Goal: Task Accomplishment & Management: Manage account settings

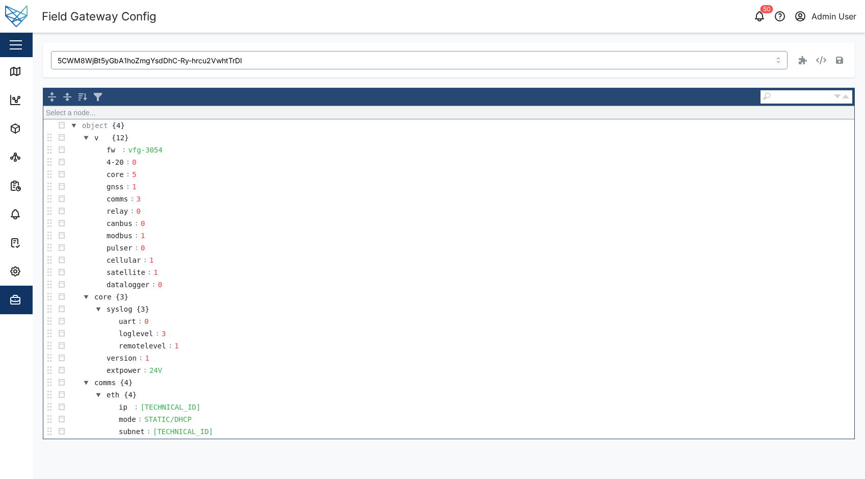
click at [267, 59] on input "5CWM8WjBt5yGbA1hoZmgYsdDhC-Ry-hrcu2VwhtTrDI" at bounding box center [419, 60] width 736 height 18
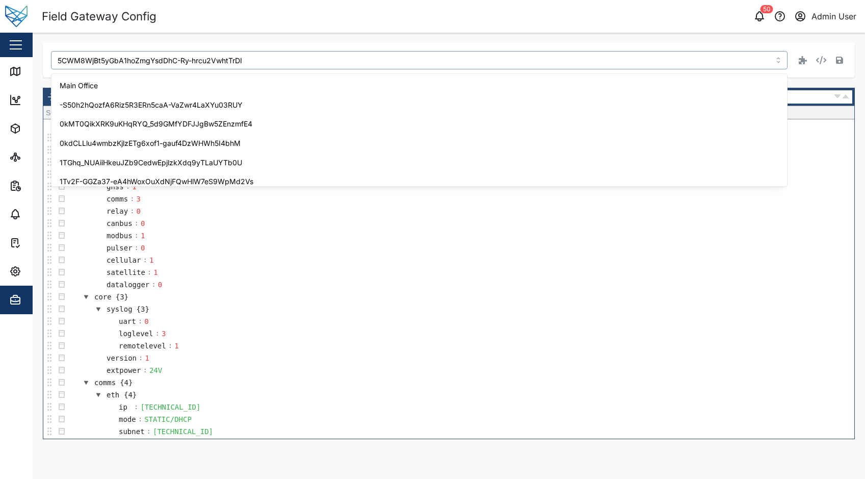
scroll to position [142, 0]
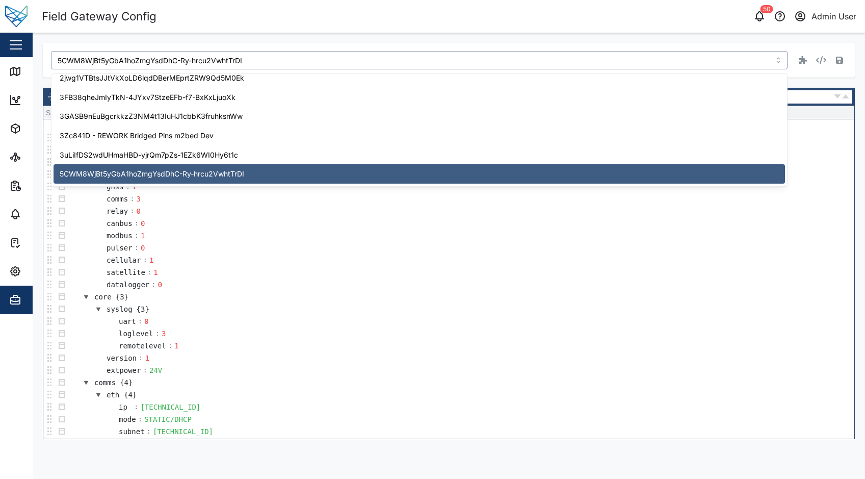
paste input "11dJSS-ecShGWEBDjfNf8fvl2quWaMWgqREu3j61hT8"
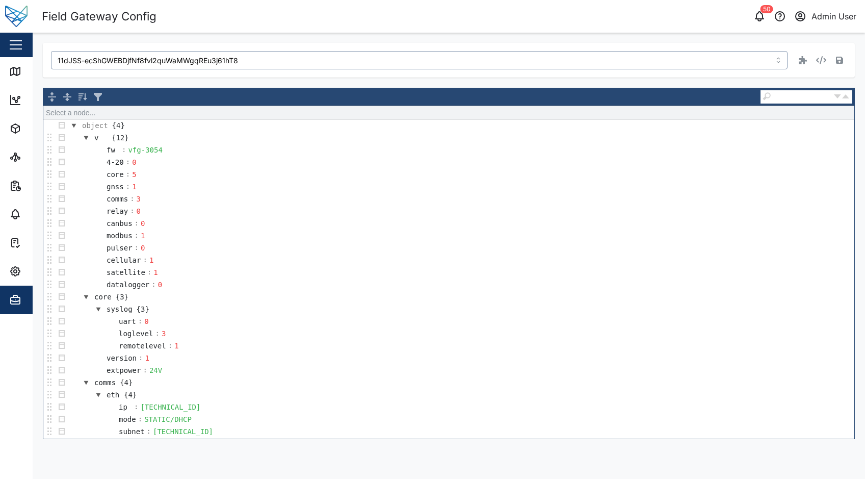
click at [610, 52] on input "11dJSS-ecShGWEBDjfNf8fvl2quWaMWgqREu3j61hT8" at bounding box center [419, 60] width 736 height 18
type input "5CWM8WjBt5yGbA1hoZmgYsdDhC-Ry-hrcu2VwhtTrDI"
click at [269, 29] on header "Field Gateway Config 50 Admin User" at bounding box center [432, 16] width 865 height 33
click at [107, 20] on div "Field Gateway Config" at bounding box center [99, 17] width 115 height 18
click at [19, 273] on icon "button" at bounding box center [15, 271] width 12 height 12
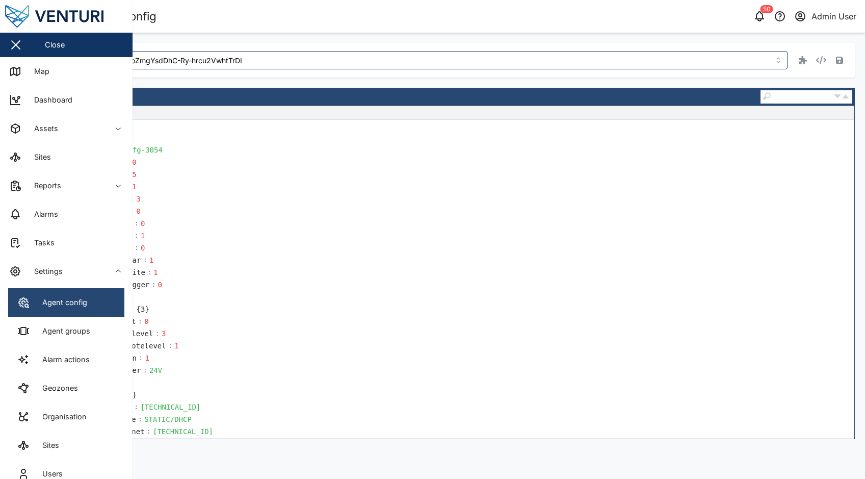
click at [65, 297] on div "Agent config" at bounding box center [61, 302] width 52 height 11
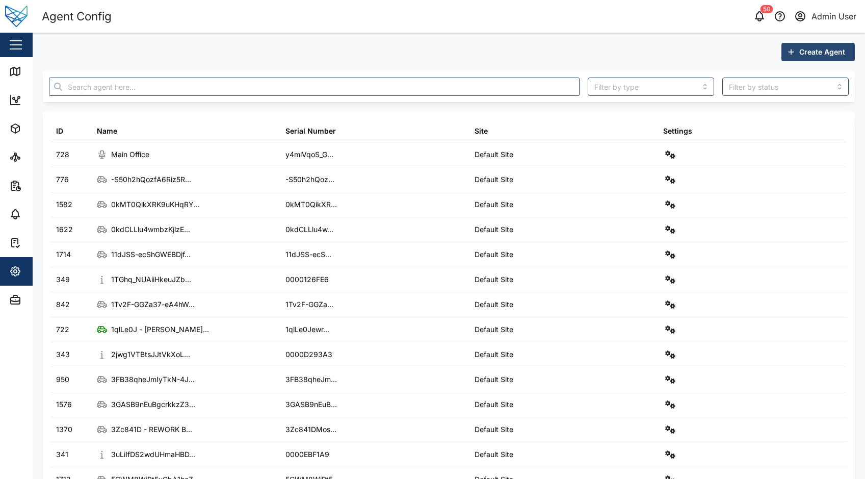
click at [163, 74] on div at bounding box center [314, 86] width 539 height 27
click at [163, 81] on input "text" at bounding box center [314, 86] width 531 height 18
paste input "11dJSS-ecShGWEBDjfNf8fvl2quWaMWgqREu3j61hT8"
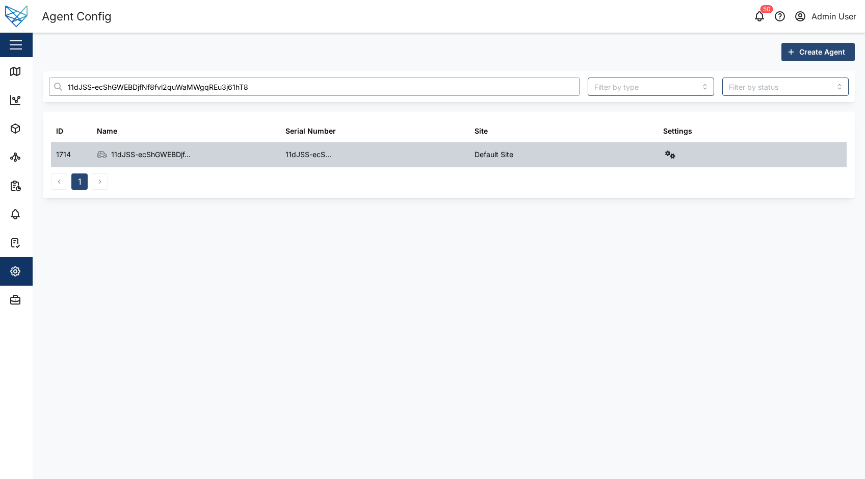
type input "11dJSS-ecShGWEBDjfNf8fvl2quWaMWgqREu3j61hT8"
click at [209, 154] on div "11dJSS-ecShGWEBDjf..." at bounding box center [186, 154] width 189 height 24
click at [672, 155] on icon "button" at bounding box center [670, 154] width 10 height 8
click at [653, 244] on div "Field gateway config" at bounding box center [633, 242] width 70 height 11
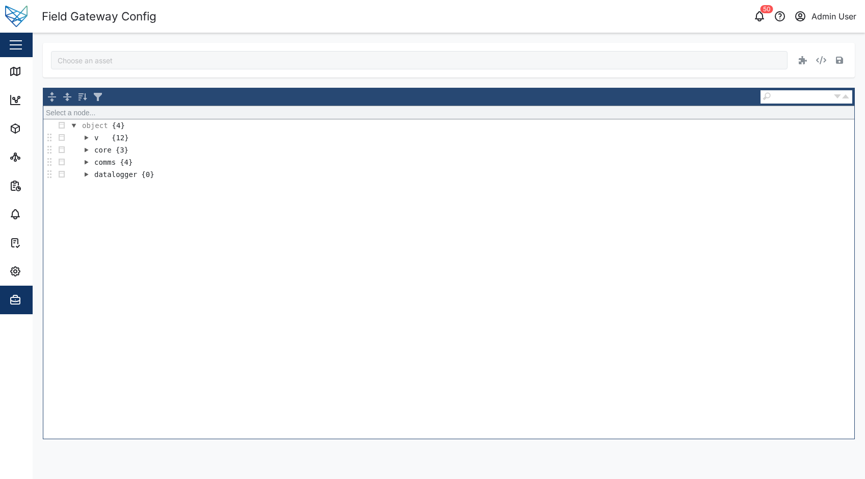
type input "11dJSS-ecShGWEBDjfNf8fvl2quWaMWgqREu3j61hT8"
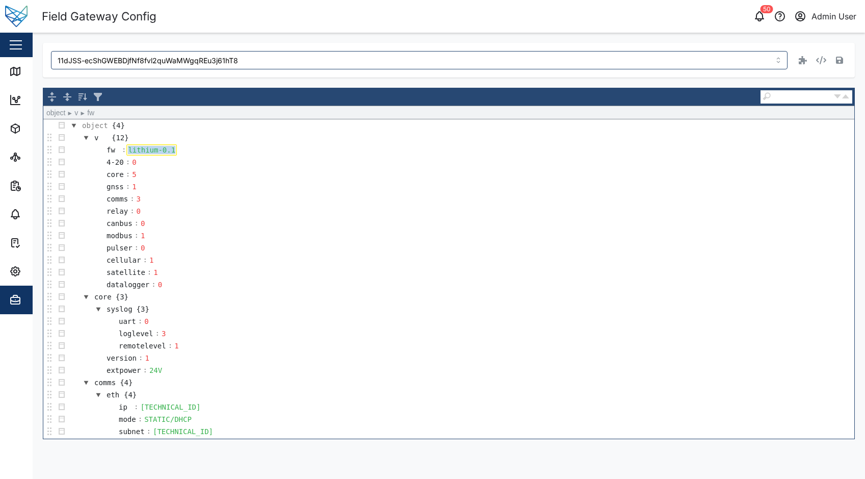
drag, startPoint x: 170, startPoint y: 149, endPoint x: 124, endPoint y: 142, distance: 46.4
click at [124, 142] on tbody "object {4} v {12} fw : lithium-0.1 4-20 : 0 core : 5 gnss : 1 comms : 3 relay :…" at bounding box center [448, 333] width 811 height 428
paste div
click at [839, 65] on button "button" at bounding box center [839, 60] width 14 height 14
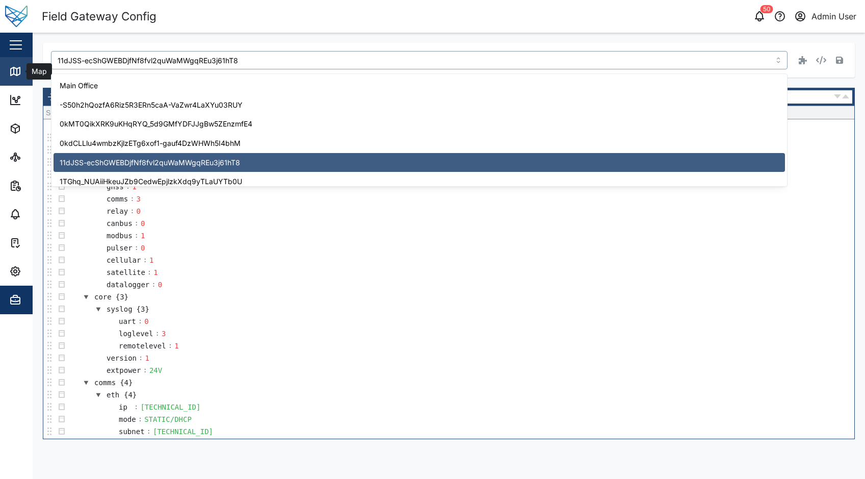
drag, startPoint x: 267, startPoint y: 62, endPoint x: 20, endPoint y: 61, distance: 247.2
click at [20, 61] on div "Field Gateway Config 50 Admin User Close Map Dashboard Assets ATS Camera Genera…" at bounding box center [432, 239] width 865 height 479
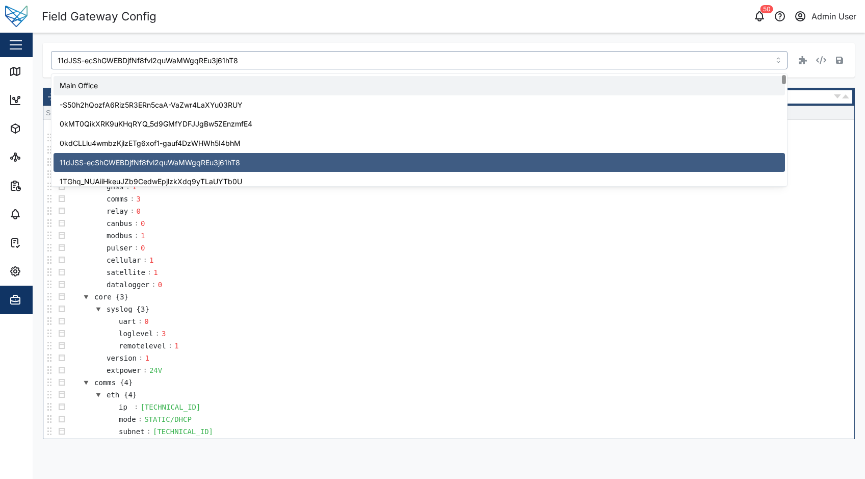
paste input "OZ4yPzu93t5onbsmNY8RAPo6Kt5T4mhgyM0igw_KJHU"
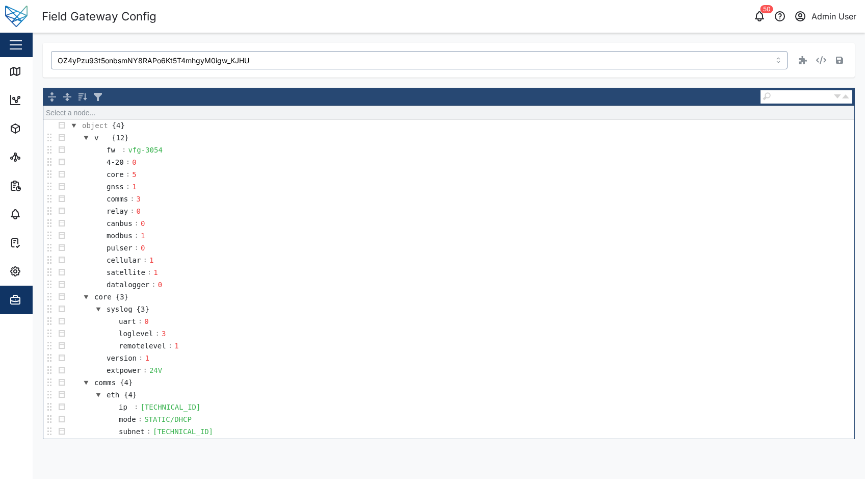
click at [504, 61] on input "OZ4yPzu93t5onbsmNY8RAPo6Kt5T4mhgyM0igw_KJHU" at bounding box center [419, 60] width 736 height 18
type input "11dJSS-ecShGWEBDjfNf8fvl2quWaMWgqREu3j61hT8"
click at [22, 261] on span "Settings" at bounding box center [55, 271] width 93 height 29
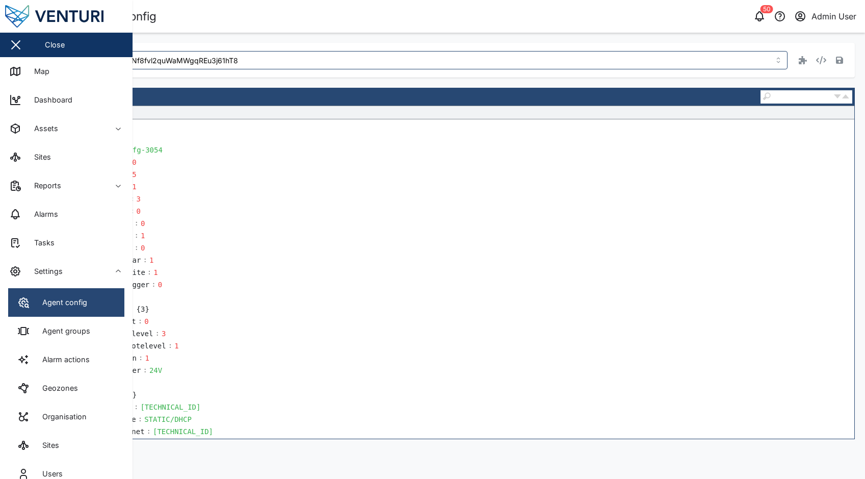
click at [92, 303] on link "Agent config" at bounding box center [66, 302] width 116 height 29
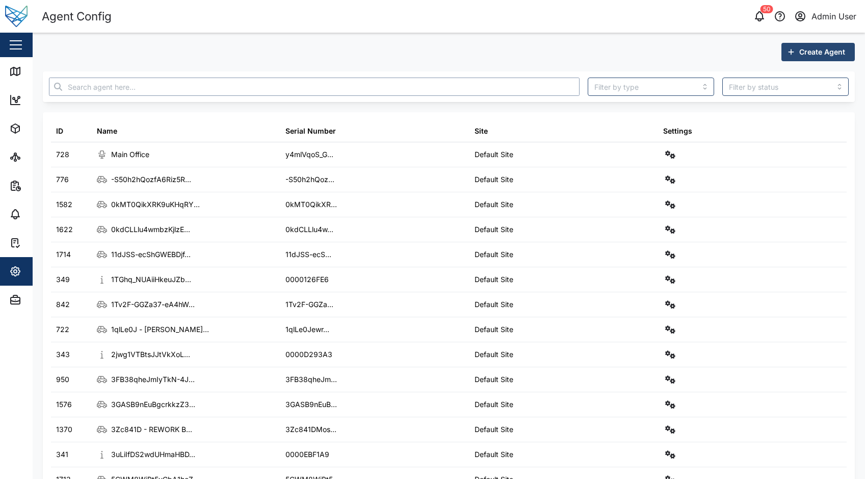
click at [196, 88] on input "text" at bounding box center [314, 86] width 531 height 18
paste input "OZ4yPzu93t5onbsmNY8RAPo6Kt5T4mhgyM0igw_KJHU"
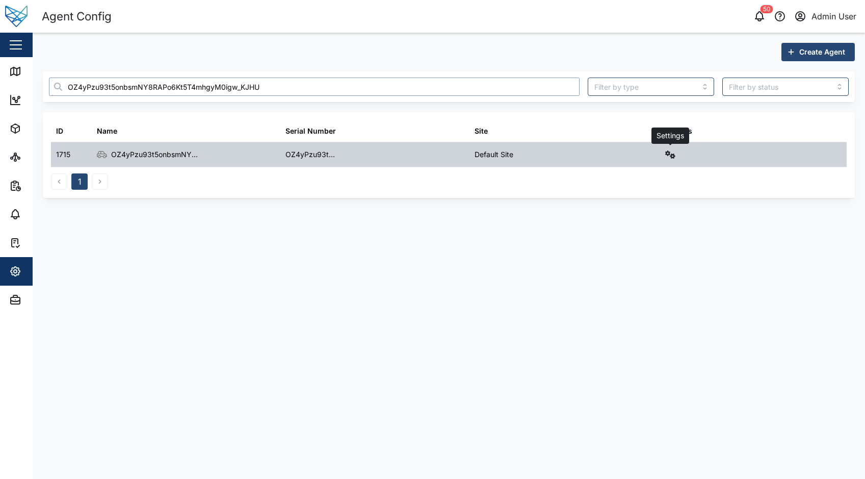
type input "OZ4yPzu93t5onbsmNY8RAPo6Kt5T4mhgyM0igw_KJHU"
click at [671, 155] on icon "button" at bounding box center [670, 154] width 10 height 8
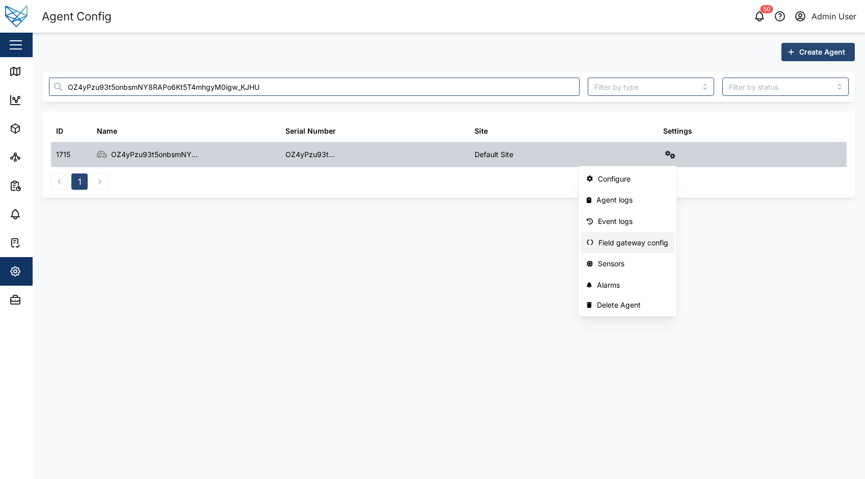
click at [603, 237] on div "Field gateway config" at bounding box center [633, 242] width 70 height 11
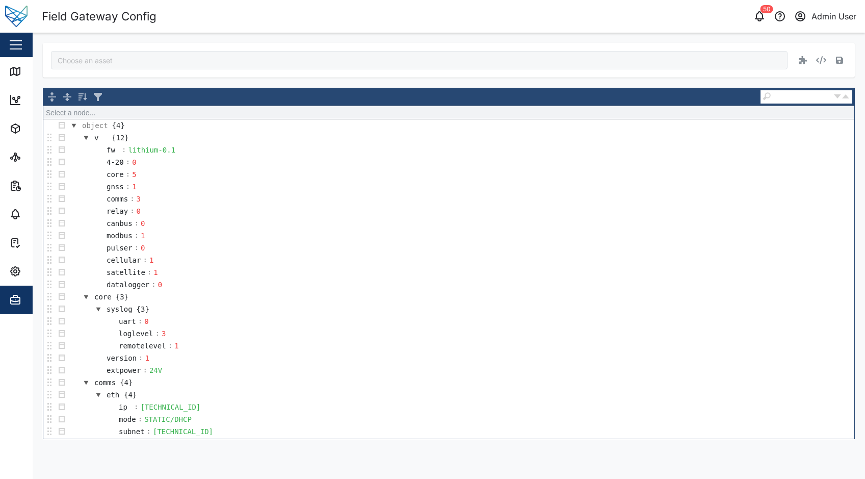
type input "OZ4yPzu93t5onbsmNY8RAPo6Kt5T4mhgyM0igw_KJHU"
drag, startPoint x: 172, startPoint y: 152, endPoint x: 113, endPoint y: 150, distance: 59.2
click at [113, 150] on tr "fw : lithium-0.1" at bounding box center [134, 150] width 85 height 12
paste div
click at [839, 63] on icon "button" at bounding box center [839, 60] width 7 height 8
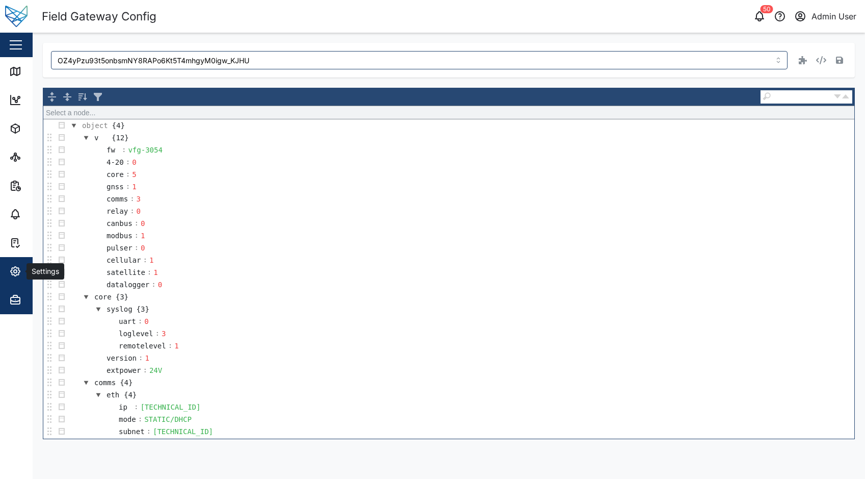
click at [21, 274] on icon "button" at bounding box center [15, 271] width 12 height 12
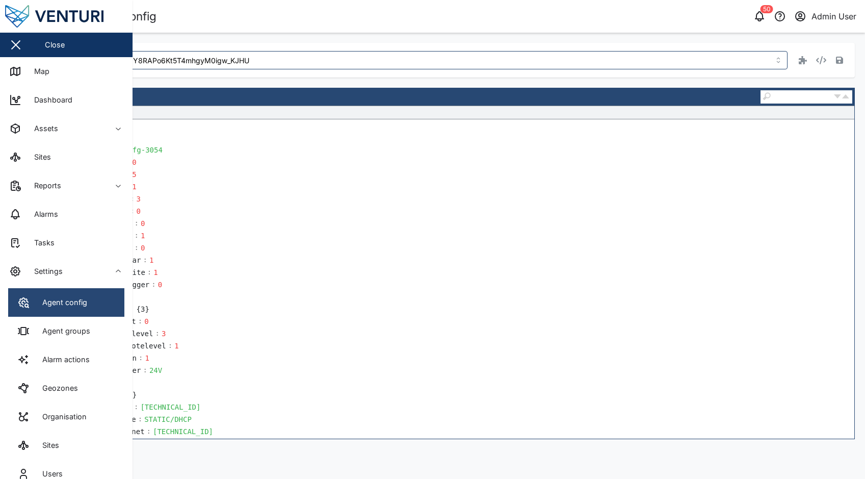
click at [69, 288] on link "Agent config" at bounding box center [66, 302] width 116 height 29
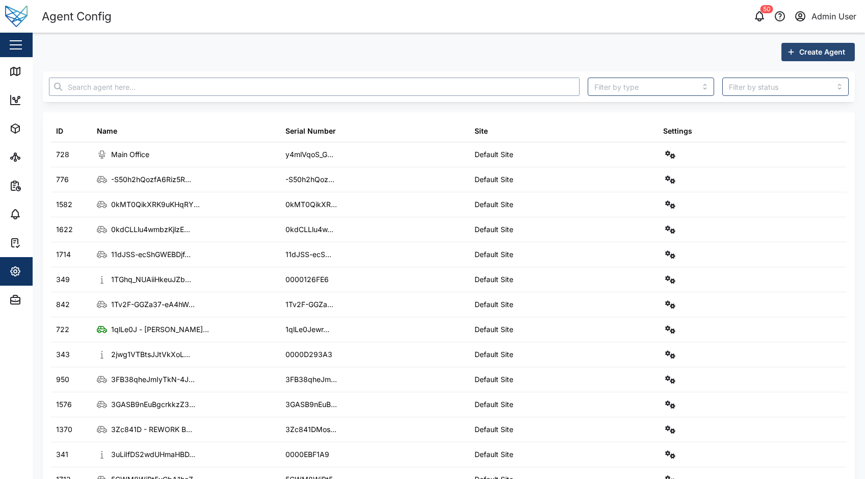
click at [162, 90] on input "text" at bounding box center [314, 86] width 531 height 18
paste input "siKNv3QpmpGpqlsh2yzk7Zddan4bDXY1bmcWMATEGjw"
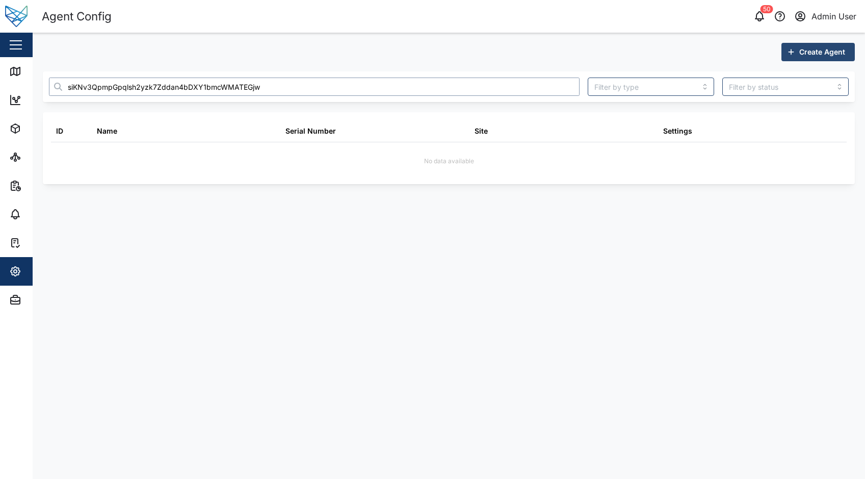
click at [86, 90] on input "siKNv3QpmpGpqlsh2yzk7Zddan4bDXY1bmcWMATEGjw" at bounding box center [314, 86] width 531 height 18
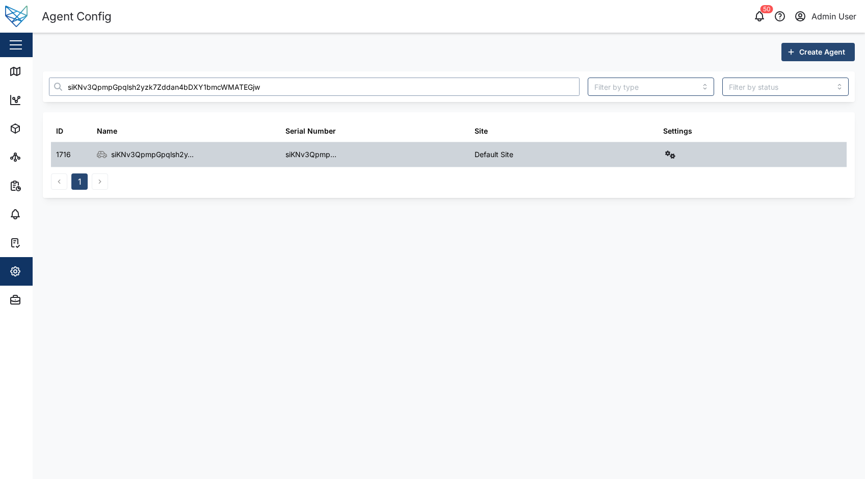
type input "siKNv3QpmpGpqlsh2yzk7Zddan4bDXY1bmcWMATEGjw"
click at [664, 153] on button "button" at bounding box center [670, 154] width 14 height 14
click at [649, 242] on div "Field gateway config" at bounding box center [633, 242] width 70 height 11
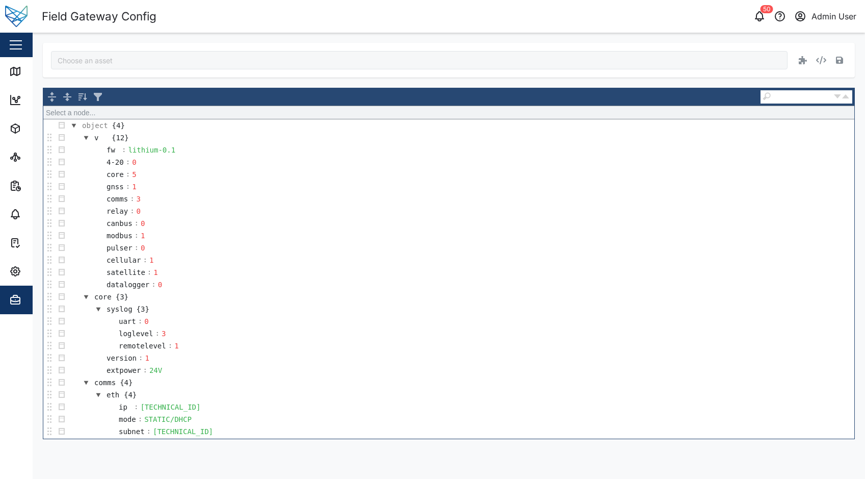
type input "siKNv3QpmpGpqlsh2yzk7Zddan4bDXY1bmcWMATEGjw"
drag, startPoint x: 169, startPoint y: 150, endPoint x: 131, endPoint y: 149, distance: 37.7
click at [162, 149] on div "lithium-0.1" at bounding box center [151, 149] width 50 height 11
click at [118, 148] on div "fw" at bounding box center [113, 149] width 16 height 11
click at [152, 149] on div "lithium-0.1" at bounding box center [151, 149] width 50 height 11
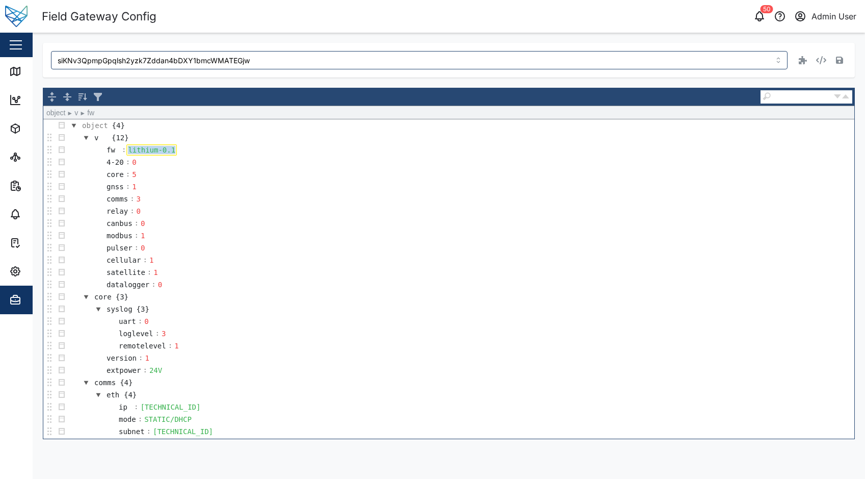
drag, startPoint x: 170, startPoint y: 147, endPoint x: 121, endPoint y: 148, distance: 48.9
click at [121, 148] on tr "fw : lithium-0.1" at bounding box center [134, 150] width 85 height 12
paste div
click at [833, 64] on button "button" at bounding box center [839, 60] width 14 height 14
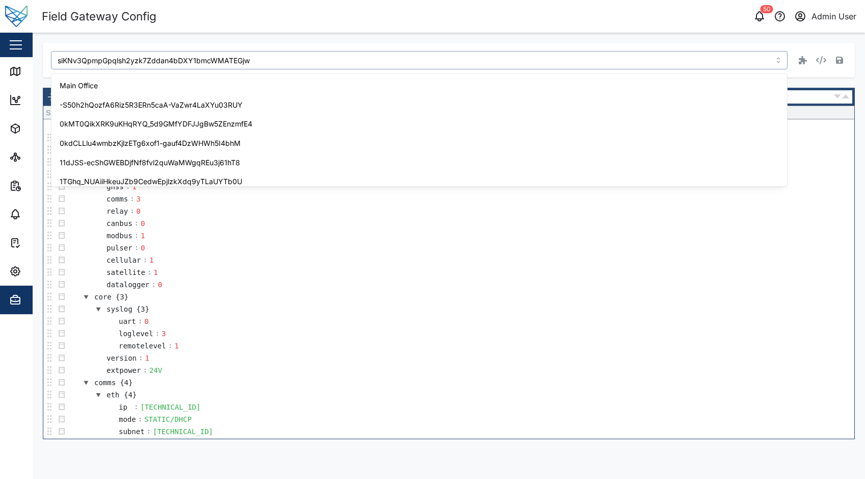
click at [201, 59] on input "siKNv3QpmpGpqlsh2yzk7Zddan4bDXY1bmcWMATEGjw" at bounding box center [419, 60] width 736 height 18
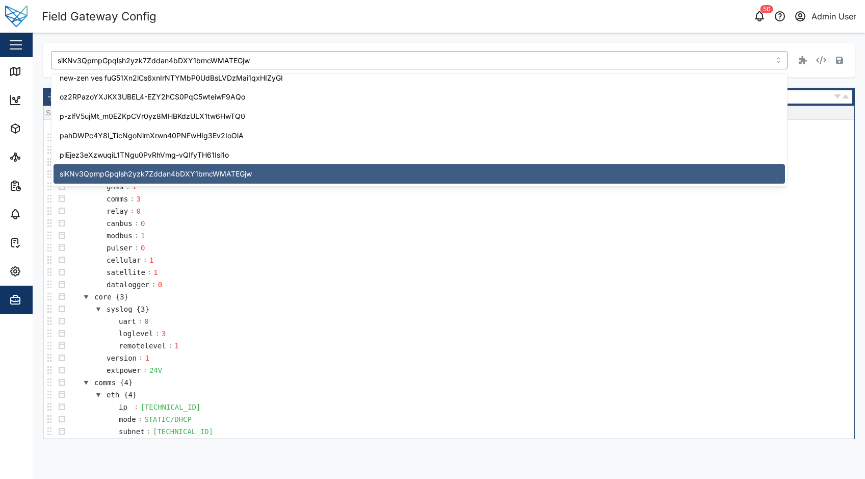
click at [267, 57] on input "siKNv3QpmpGpqlsh2yzk7Zddan4bDXY1bmcWMATEGjw" at bounding box center [419, 60] width 736 height 18
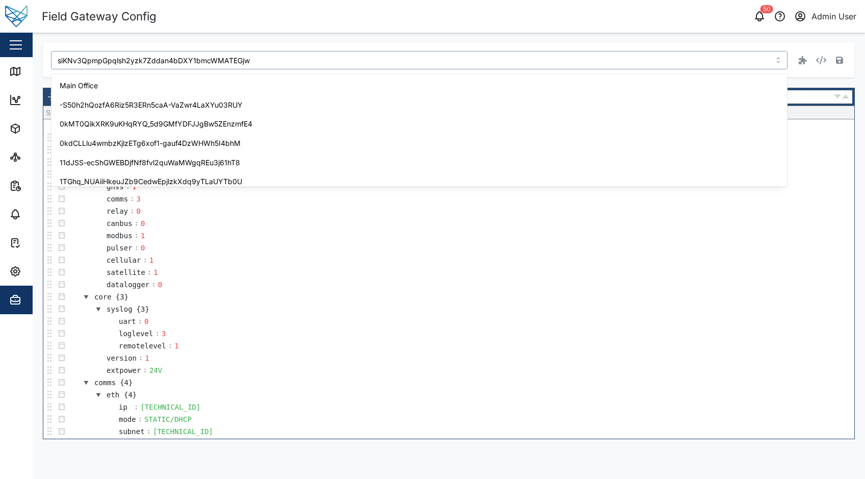
click at [267, 57] on input "siKNv3QpmpGpqlsh2yzk7Zddan4bDXY1bmcWMATEGjw" at bounding box center [419, 60] width 736 height 18
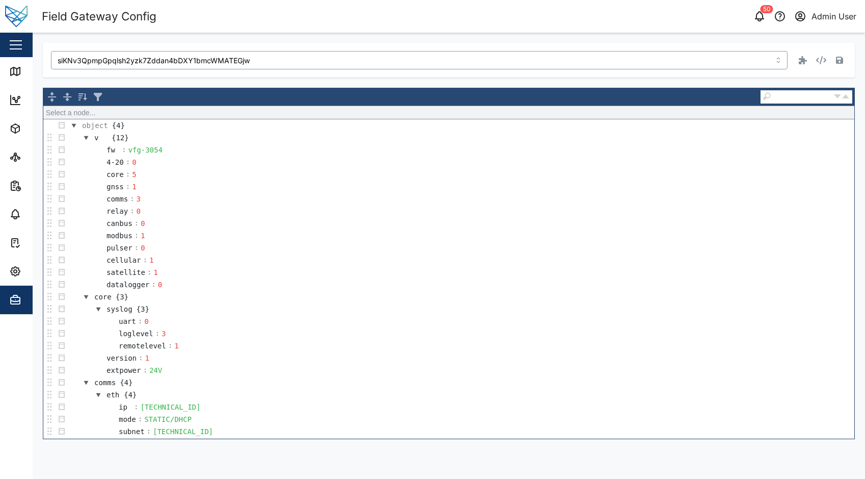
paste input "_l2JfUP0BaYCFdkc9slJWs6NNEaWNu-w2oUIyvPLyig"
type input "_l2JfUP0BaYCFdkc9slJWs6NNEaWNu-w2oUIyvPLyig"
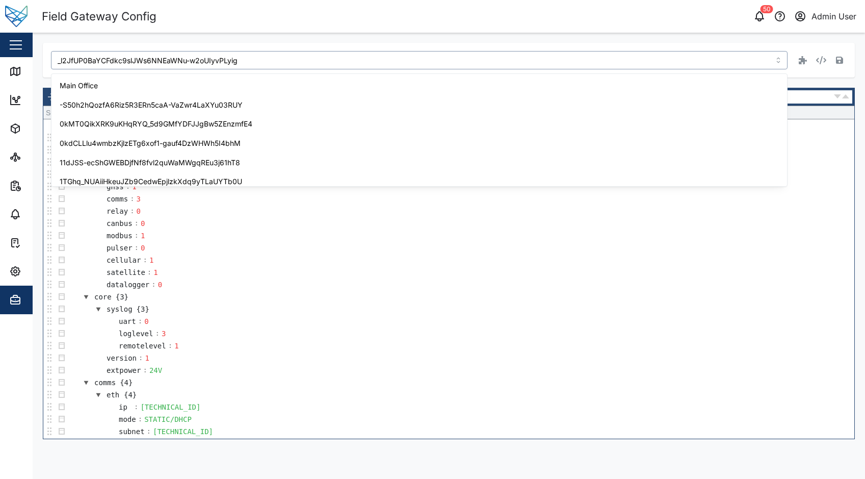
scroll to position [2581, 0]
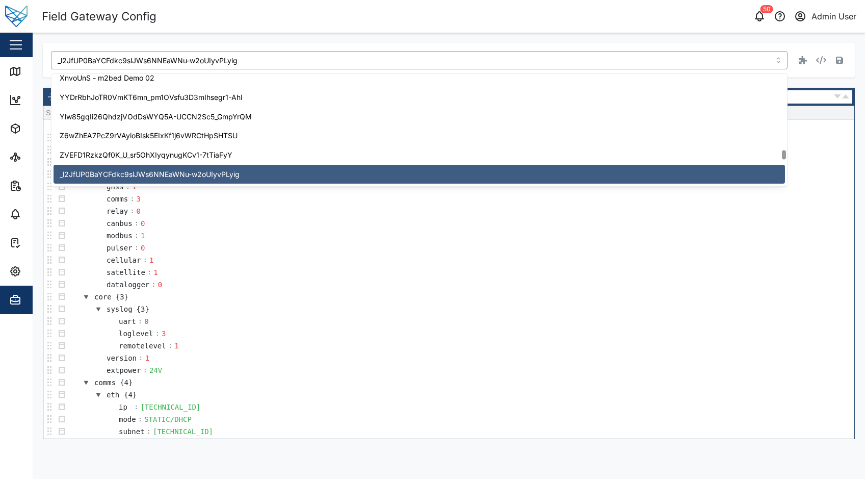
click at [253, 255] on td "cellular : 1" at bounding box center [461, 260] width 786 height 12
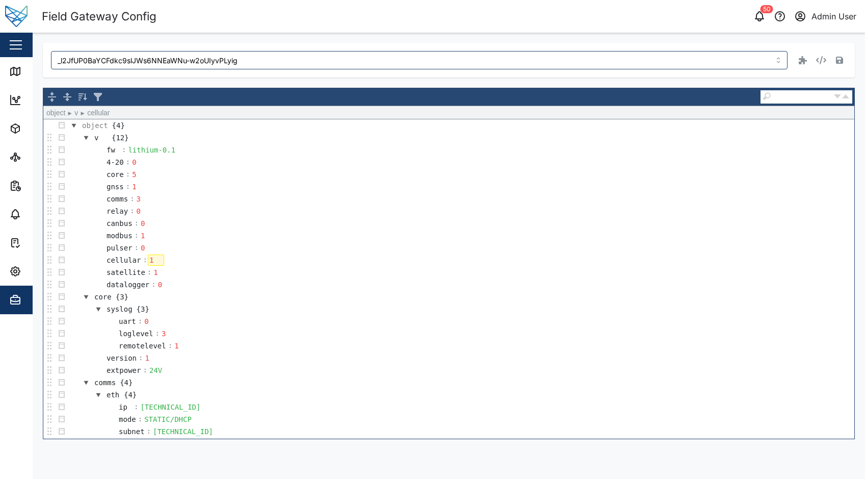
click at [174, 150] on td "fw : lithium-0.1" at bounding box center [461, 150] width 786 height 12
drag, startPoint x: 171, startPoint y: 149, endPoint x: 121, endPoint y: 151, distance: 50.5
click at [121, 151] on tr "fw : lithium-0.1" at bounding box center [134, 150] width 85 height 12
paste div
click at [835, 60] on button "button" at bounding box center [839, 60] width 14 height 14
